Goal: Information Seeking & Learning: Learn about a topic

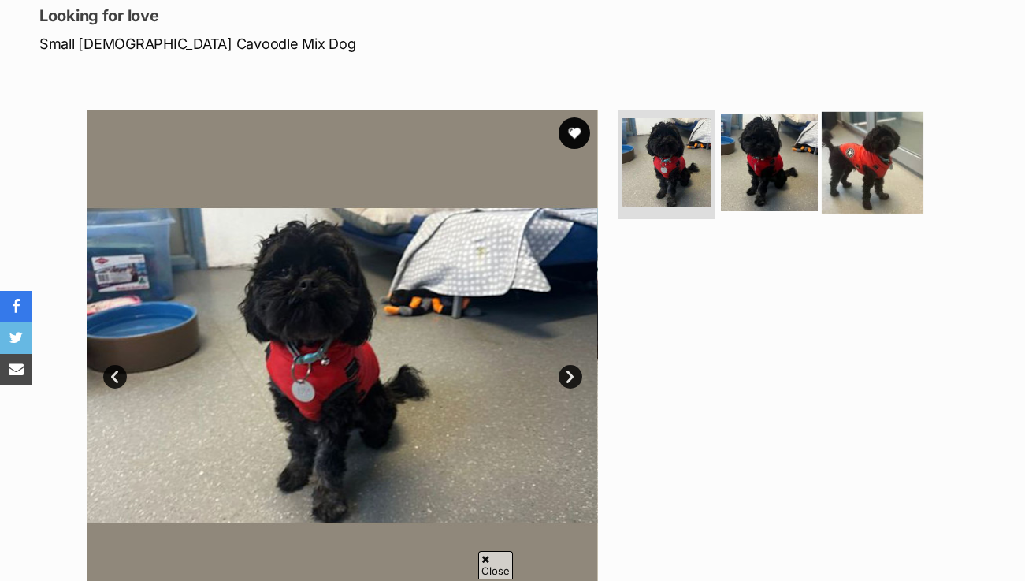
click at [898, 185] on img at bounding box center [873, 162] width 102 height 102
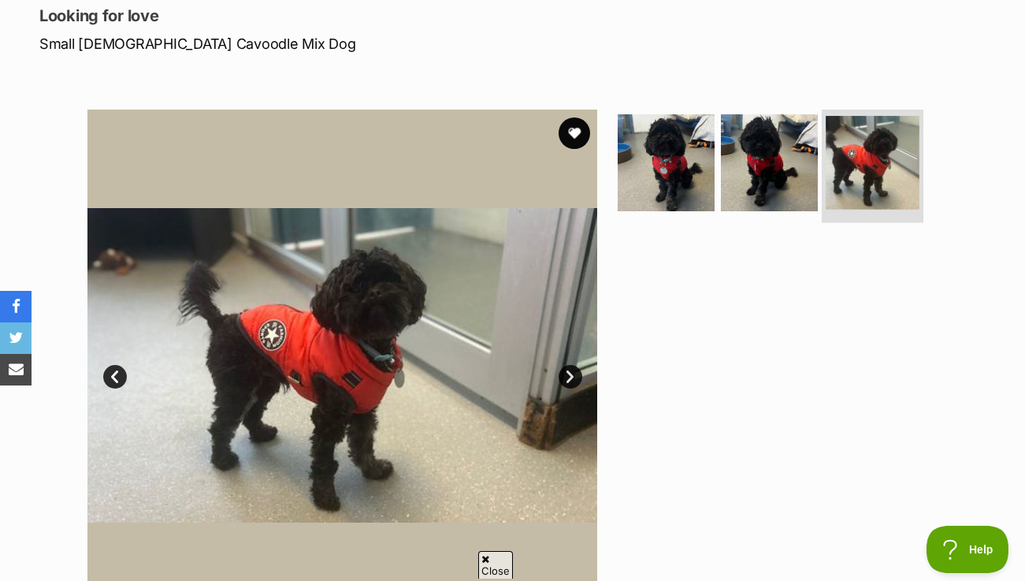
click at [846, 165] on img at bounding box center [873, 163] width 94 height 94
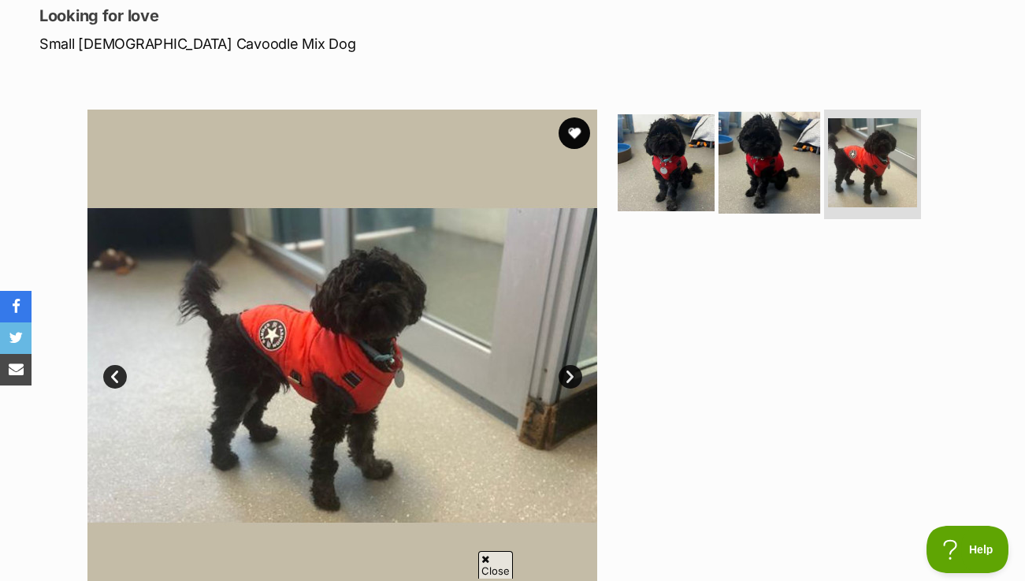
click at [738, 132] on img at bounding box center [770, 162] width 102 height 102
